Goal: Navigation & Orientation: Find specific page/section

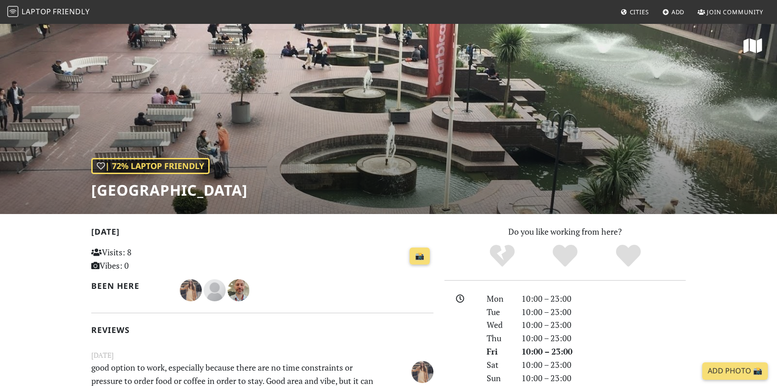
click at [12, 13] on img at bounding box center [12, 11] width 11 height 11
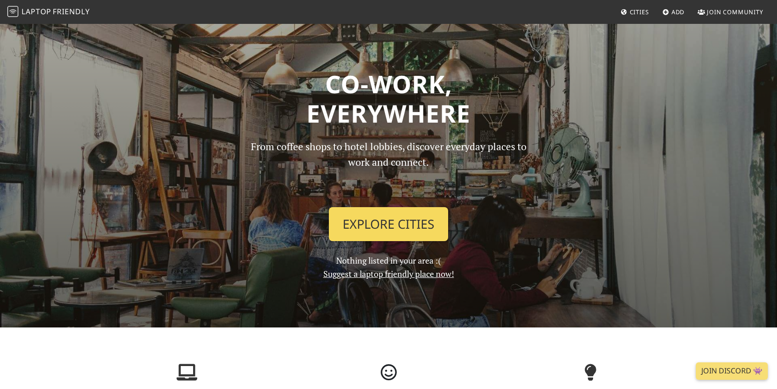
click at [399, 225] on link "Explore Cities" at bounding box center [388, 224] width 119 height 34
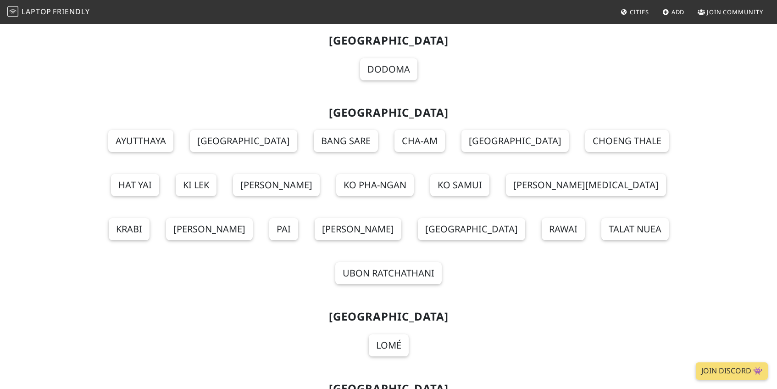
scroll to position [10240, 0]
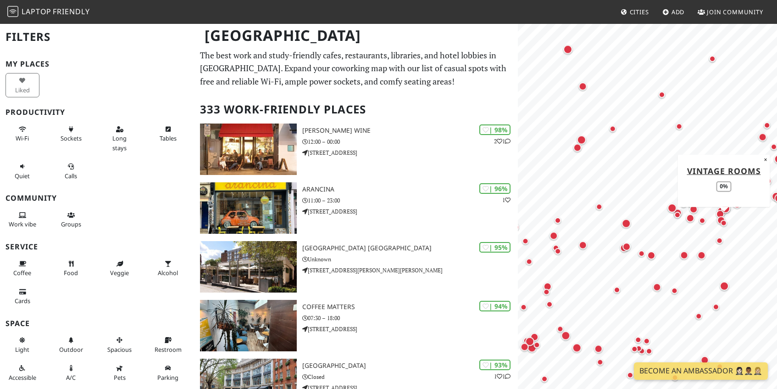
drag, startPoint x: 604, startPoint y: 203, endPoint x: 739, endPoint y: 239, distance: 140.7
click at [729, 228] on div "Map marker" at bounding box center [723, 222] width 11 height 11
